Goal: Task Accomplishment & Management: Use online tool/utility

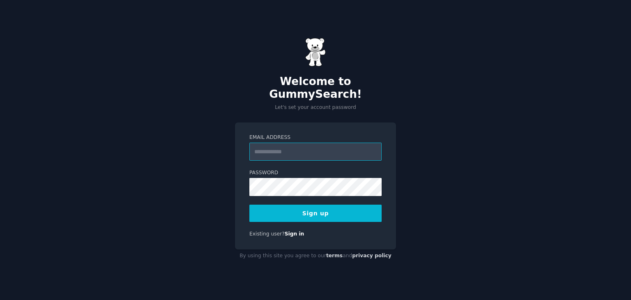
click at [339, 148] on input "Email Address" at bounding box center [315, 152] width 132 height 18
click at [447, 144] on div "Welcome to GummySearch! Let's set your account password Email Address Password …" at bounding box center [315, 150] width 631 height 300
click at [316, 149] on input "Email Address" at bounding box center [315, 152] width 132 height 18
type input "**********"
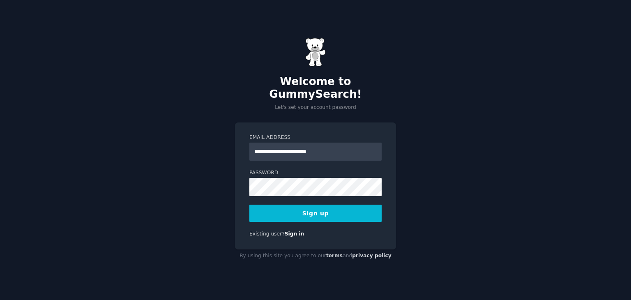
click at [420, 225] on div "**********" at bounding box center [315, 150] width 631 height 300
click at [327, 206] on button "Sign up" at bounding box center [315, 213] width 132 height 17
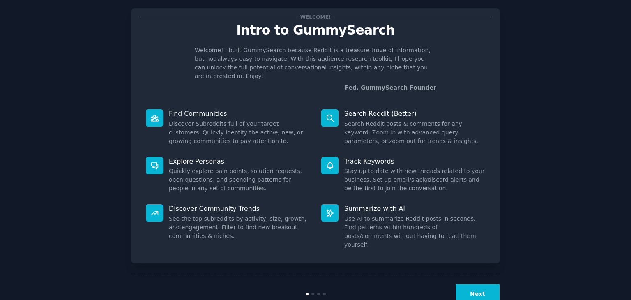
scroll to position [21, 0]
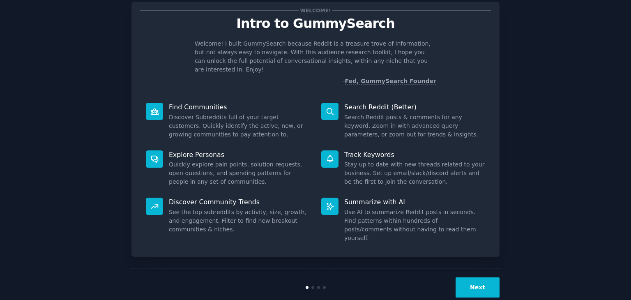
click at [479, 277] on button "Next" at bounding box center [478, 287] width 44 height 20
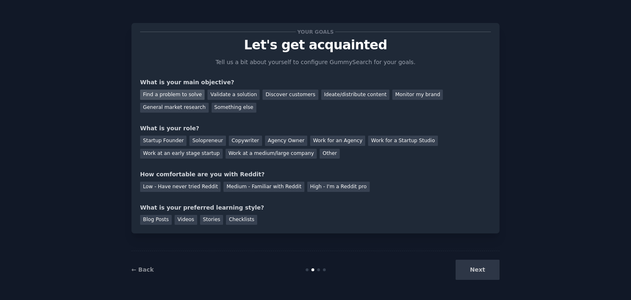
click at [174, 93] on div "Find a problem to solve" at bounding box center [172, 95] width 64 height 10
click at [209, 103] on div "General market research" at bounding box center [174, 108] width 69 height 10
click at [173, 96] on div "Find a problem to solve" at bounding box center [172, 95] width 64 height 10
click at [202, 142] on div "Solopreneur" at bounding box center [207, 141] width 36 height 10
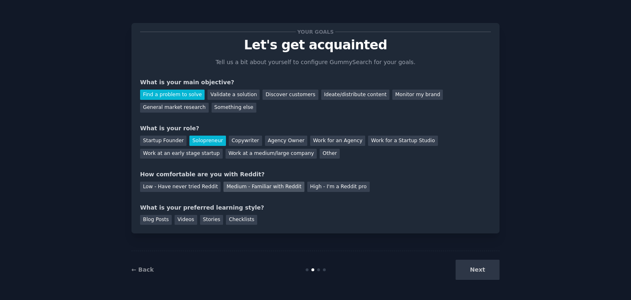
click at [223, 185] on div "Medium - Familiar with Reddit" at bounding box center [263, 187] width 81 height 10
click at [152, 221] on div "Blog Posts" at bounding box center [156, 220] width 32 height 10
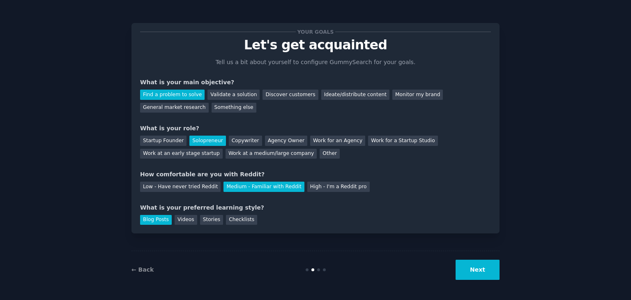
click at [491, 272] on button "Next" at bounding box center [478, 270] width 44 height 20
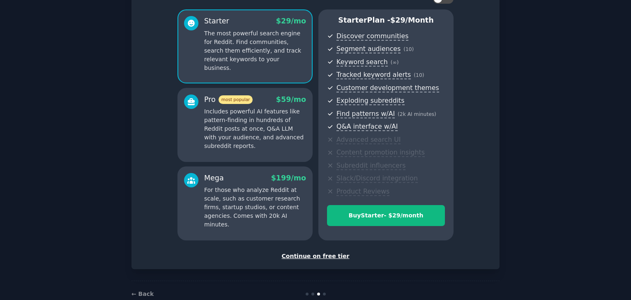
scroll to position [82, 0]
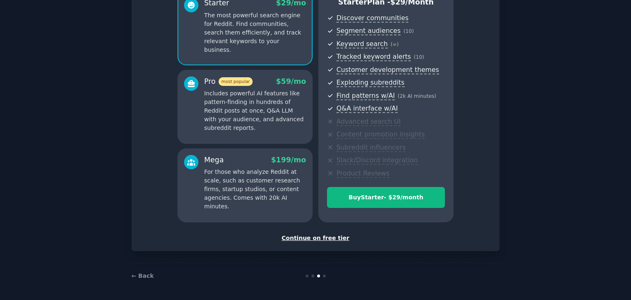
click at [336, 239] on div "Continue on free tier" at bounding box center [315, 238] width 351 height 9
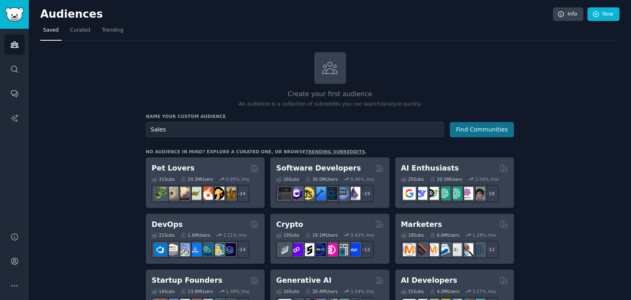
type input "Sales"
click at [469, 128] on button "Find Communities" at bounding box center [482, 129] width 64 height 15
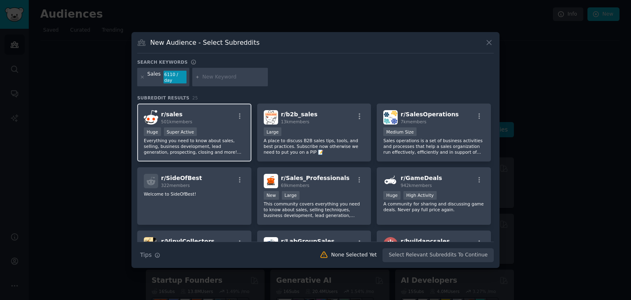
click at [213, 127] on div ">= 95th percentile for submissions / day Huge Super Active" at bounding box center [194, 132] width 101 height 10
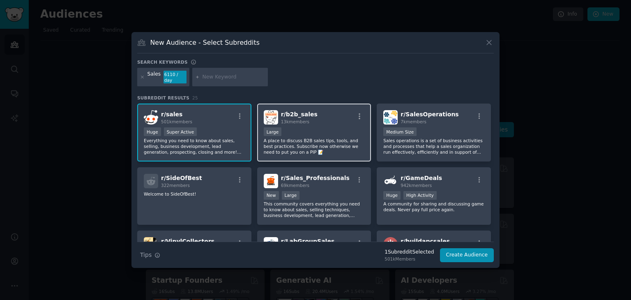
click at [327, 138] on p "A place to discuss B2B sales tips, tools, and best practices. Subscribe now oth…" at bounding box center [314, 146] width 101 height 17
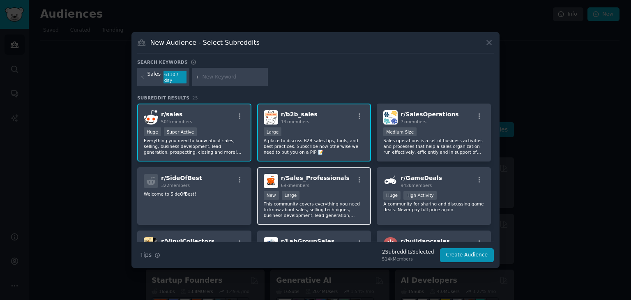
click at [329, 177] on span "r/ Sales_Professionals" at bounding box center [315, 178] width 69 height 7
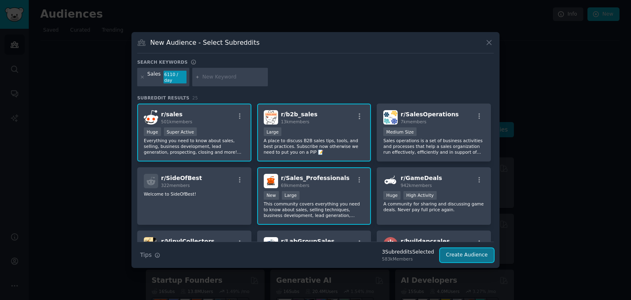
click at [456, 252] on button "Create Audience" at bounding box center [467, 255] width 54 height 14
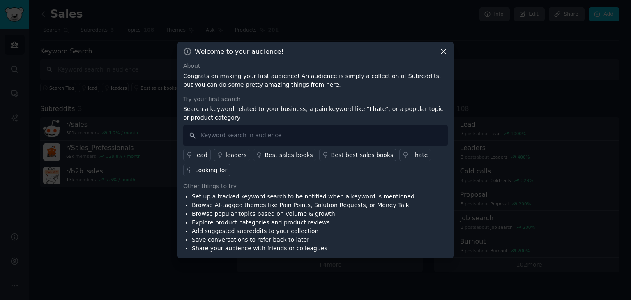
click at [399, 154] on link "I hate" at bounding box center [415, 155] width 32 height 12
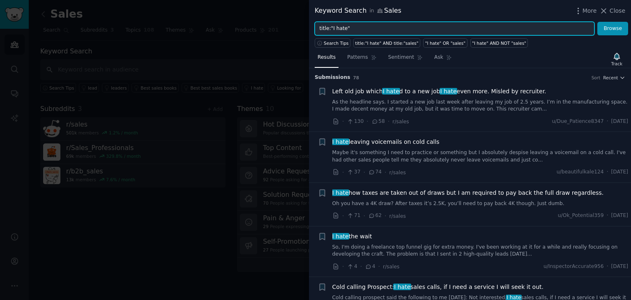
click at [334, 27] on input "title:"I hate"" at bounding box center [455, 29] width 280 height 14
type input "title:"hate""
click at [597, 22] on button "Browse" at bounding box center [612, 29] width 31 height 14
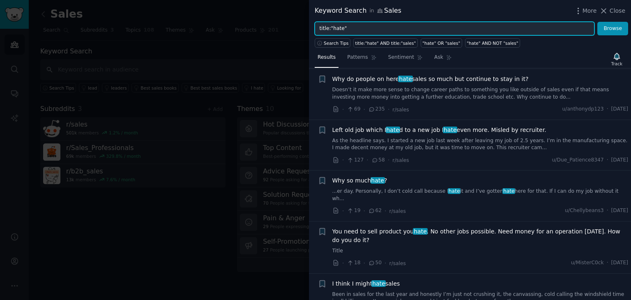
scroll to position [82, 0]
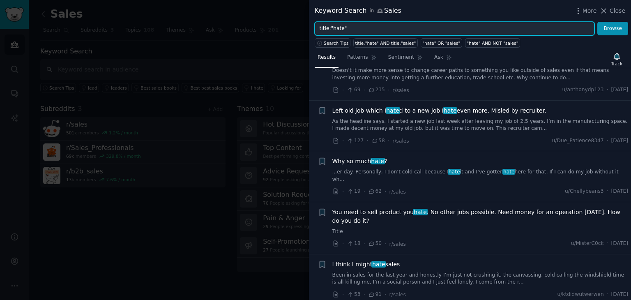
click at [380, 31] on input "title:"hate"" at bounding box center [455, 29] width 280 height 14
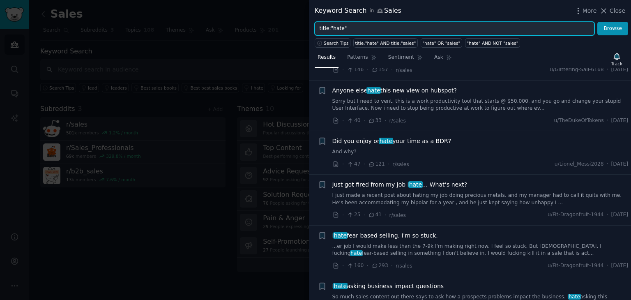
scroll to position [1602, 0]
